Goal: Task Accomplishment & Management: Use online tool/utility

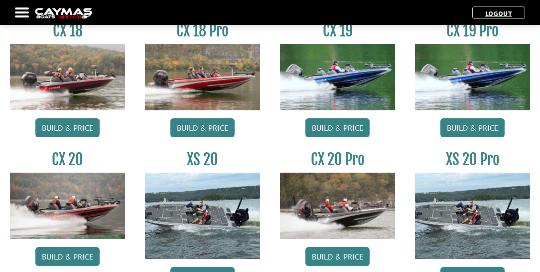
scroll to position [826, 0]
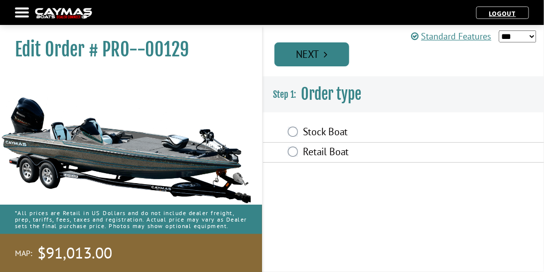
click at [340, 58] on link "Next" at bounding box center [312, 54] width 75 height 24
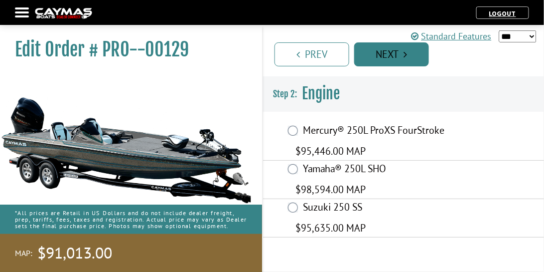
click at [424, 55] on link "Next" at bounding box center [391, 54] width 75 height 24
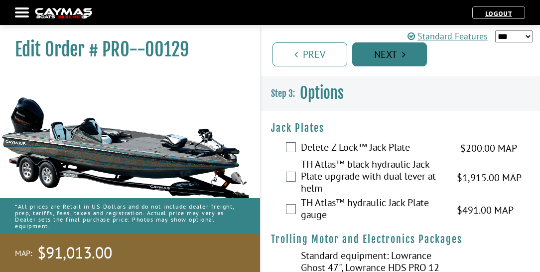
click at [423, 56] on link "Next" at bounding box center [389, 54] width 75 height 24
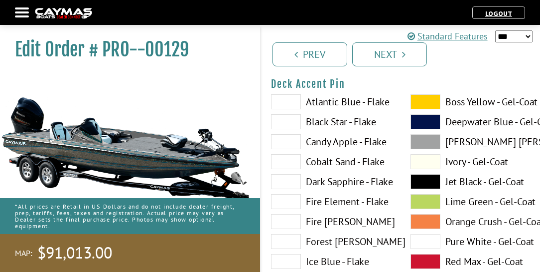
scroll to position [882, 0]
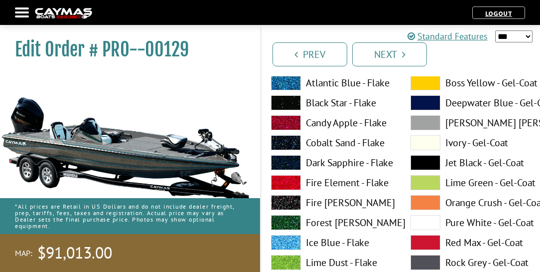
click at [318, 104] on label "Black Star - Flake" at bounding box center [331, 102] width 120 height 15
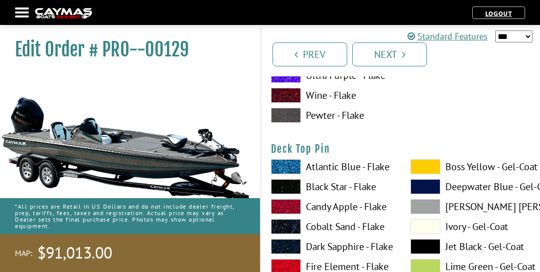
scroll to position [1623, 0]
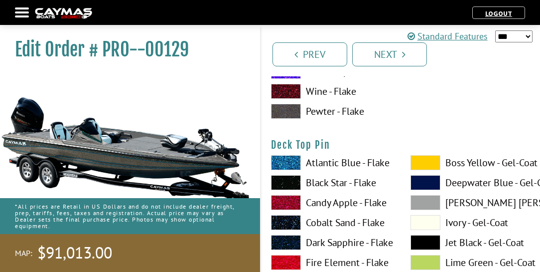
click at [321, 182] on label "Black Star - Flake" at bounding box center [331, 182] width 120 height 15
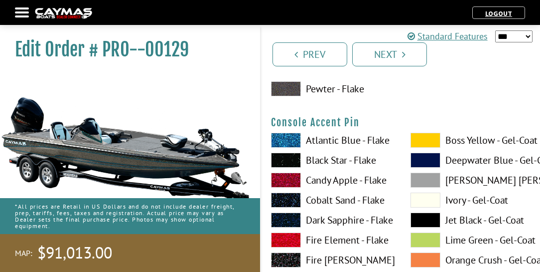
scroll to position [2990, 0]
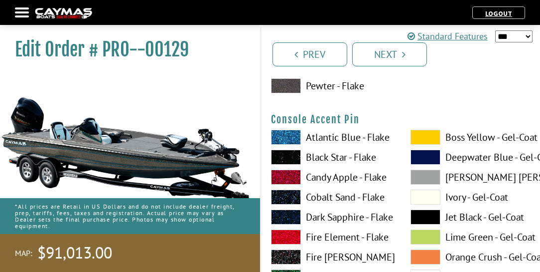
click at [315, 156] on label "Black Star - Flake" at bounding box center [331, 156] width 120 height 15
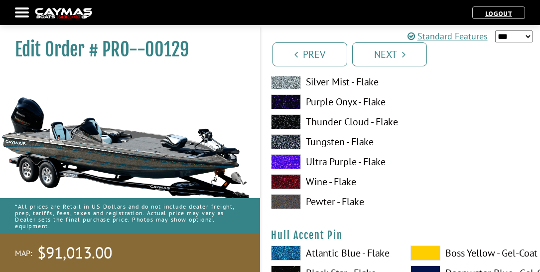
scroll to position [3986, 0]
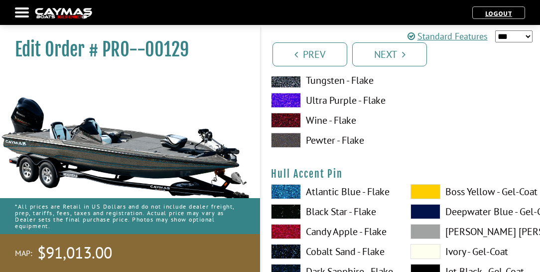
click at [319, 213] on label "Black Star - Flake" at bounding box center [331, 211] width 120 height 15
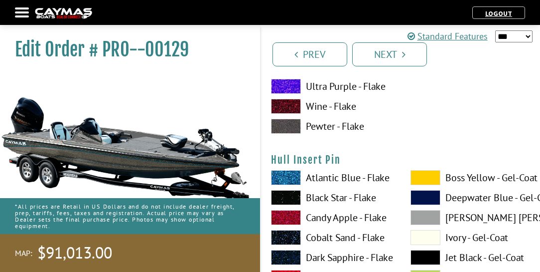
scroll to position [4840, 0]
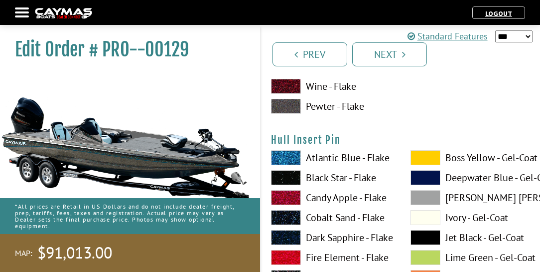
click at [319, 178] on label "Black Star - Flake" at bounding box center [331, 177] width 120 height 15
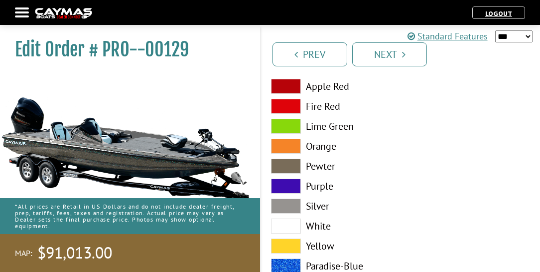
scroll to position [5780, 0]
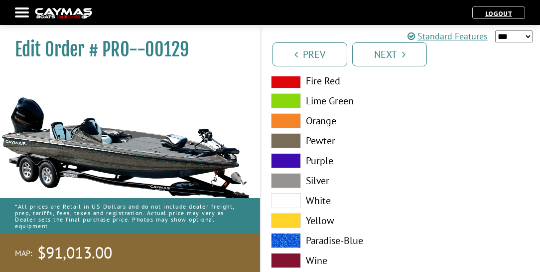
click at [315, 180] on label "Silver" at bounding box center [331, 180] width 120 height 15
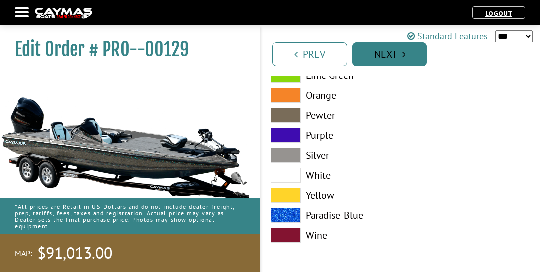
click at [400, 56] on link "Next" at bounding box center [389, 54] width 75 height 24
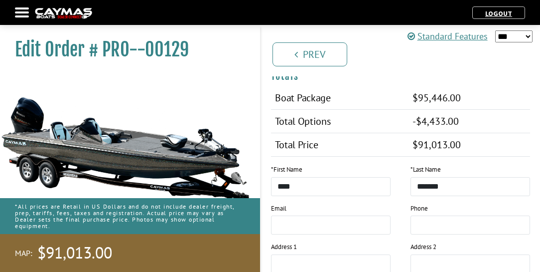
scroll to position [1036, 0]
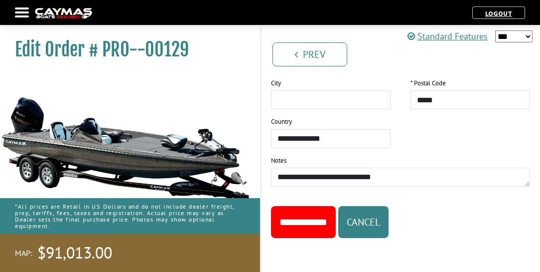
click at [319, 222] on input "**********" at bounding box center [303, 222] width 65 height 32
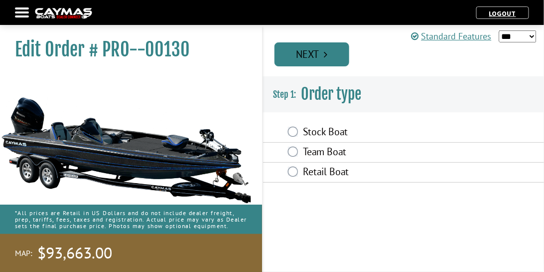
click at [333, 58] on link "Next" at bounding box center [312, 54] width 75 height 24
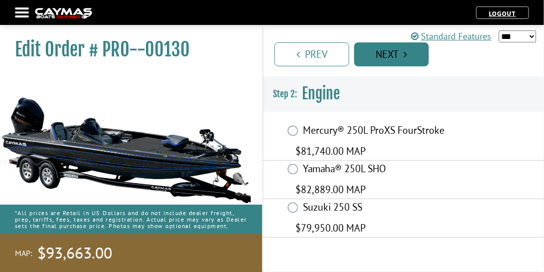
click at [397, 56] on link "Next" at bounding box center [391, 54] width 75 height 24
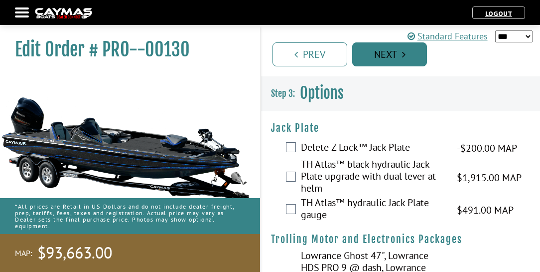
click at [419, 58] on link "Next" at bounding box center [389, 54] width 75 height 24
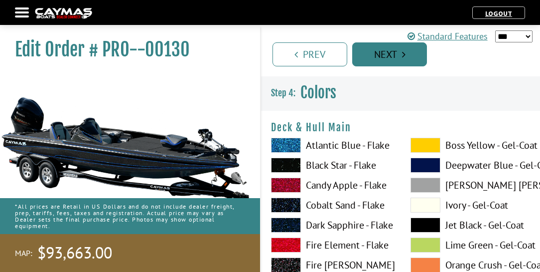
click at [419, 58] on link "Next" at bounding box center [389, 54] width 75 height 24
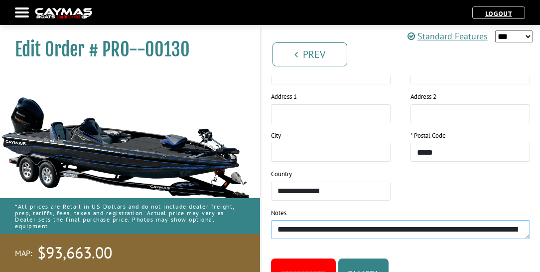
click at [277, 220] on textarea "**********" at bounding box center [400, 229] width 259 height 19
click at [397, 220] on textarea "**********" at bounding box center [400, 229] width 259 height 19
type textarea "**********"
click at [309, 258] on input "**********" at bounding box center [303, 274] width 65 height 32
